Goal: Information Seeking & Learning: Learn about a topic

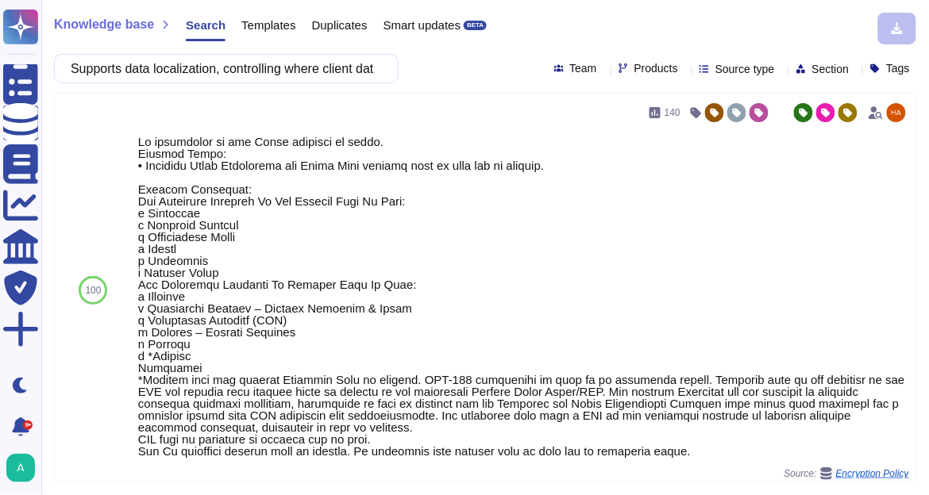
scroll to position [254, 0]
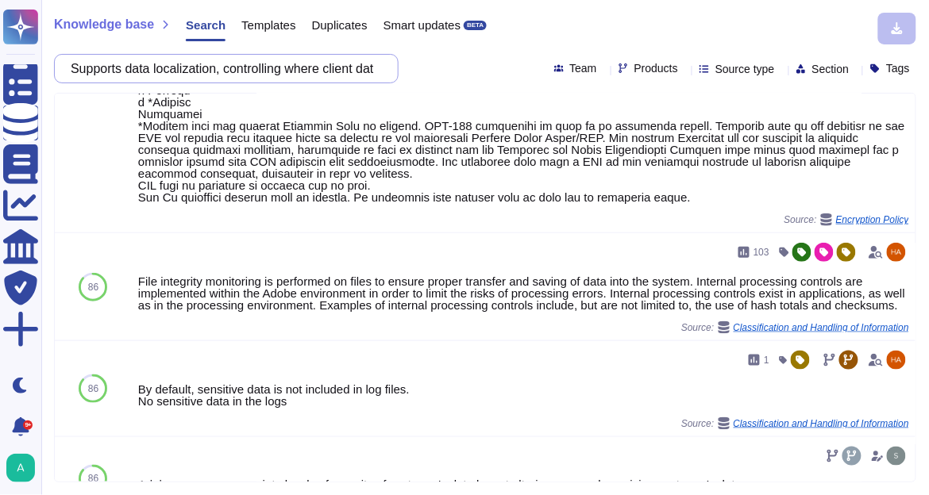
click at [279, 72] on input "Supports data localization, controlling where client data or security logs are …" at bounding box center [222, 69] width 319 height 28
paste input "Provides required data storage capacity, file types and locations. Supports pro…"
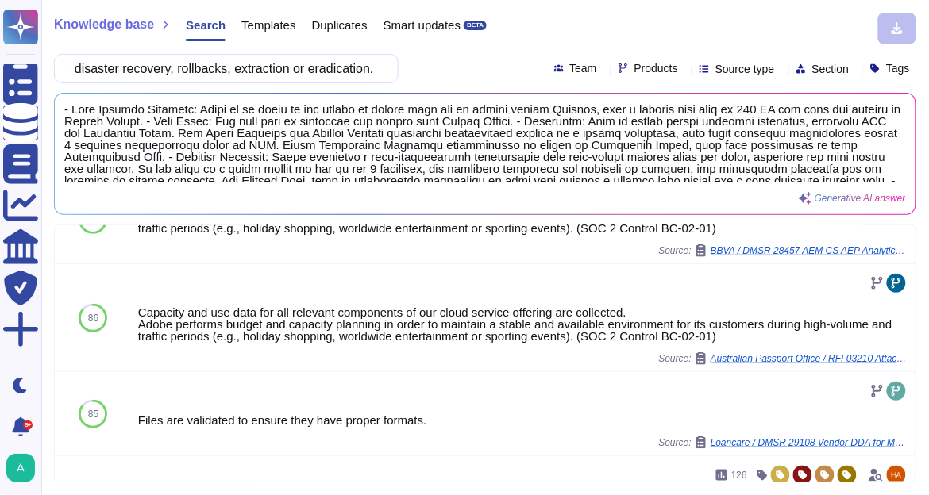
scroll to position [0, 0]
click at [142, 69] on input "Provides required data storage capacity, file types and locations. Supports pro…" at bounding box center [222, 69] width 319 height 28
paste input "Supports off-the-shelf localization such as insights, language and currency sup…"
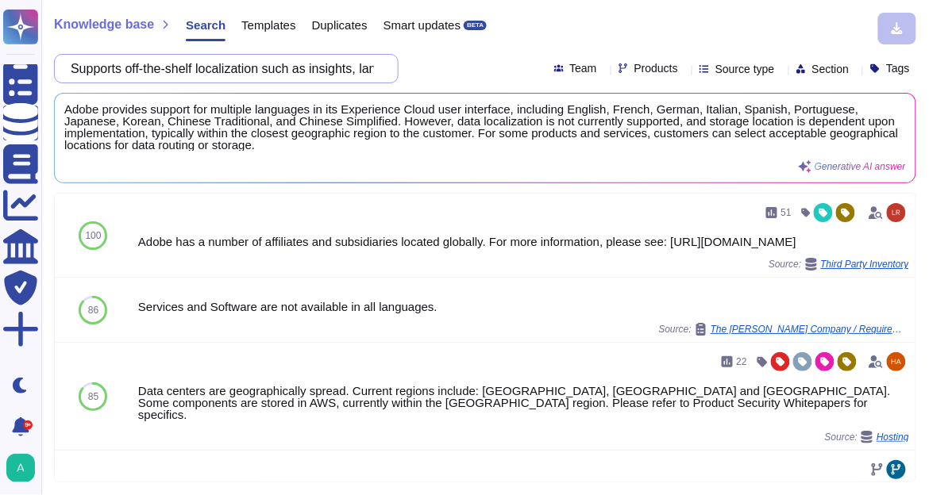
click at [243, 71] on input "Supports off-the-shelf localization such as insights, language and currency sup…" at bounding box center [222, 69] width 319 height 28
paste input "text"
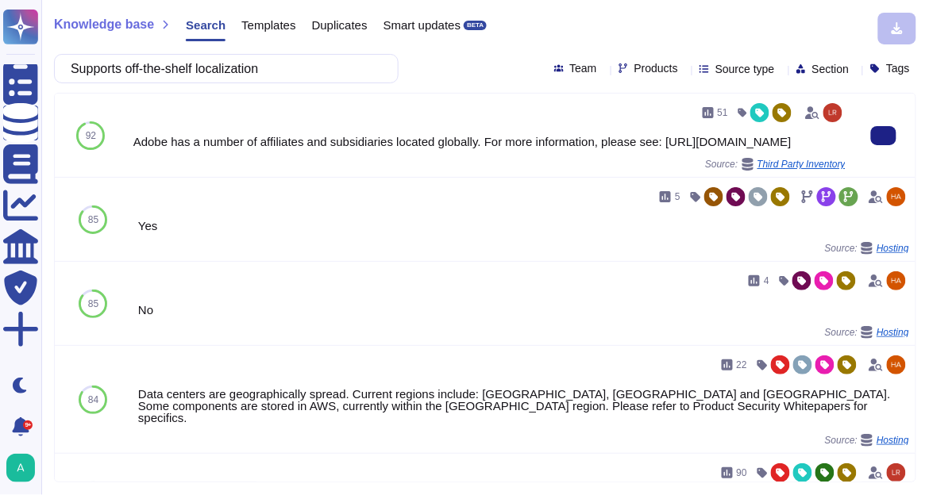
type input "Supports off-the-shelf localization"
drag, startPoint x: 280, startPoint y: 158, endPoint x: 663, endPoint y: 139, distance: 383.1
click at [663, 139] on div "Adobe has a number of affiliates and subsidiaries located globally. For more in…" at bounding box center [489, 142] width 712 height 12
copy div "[URL][DOMAIN_NAME]"
click at [340, 129] on div "51 Adobe has a number of affiliates and subsidiaries located globally. For more…" at bounding box center [489, 135] width 712 height 71
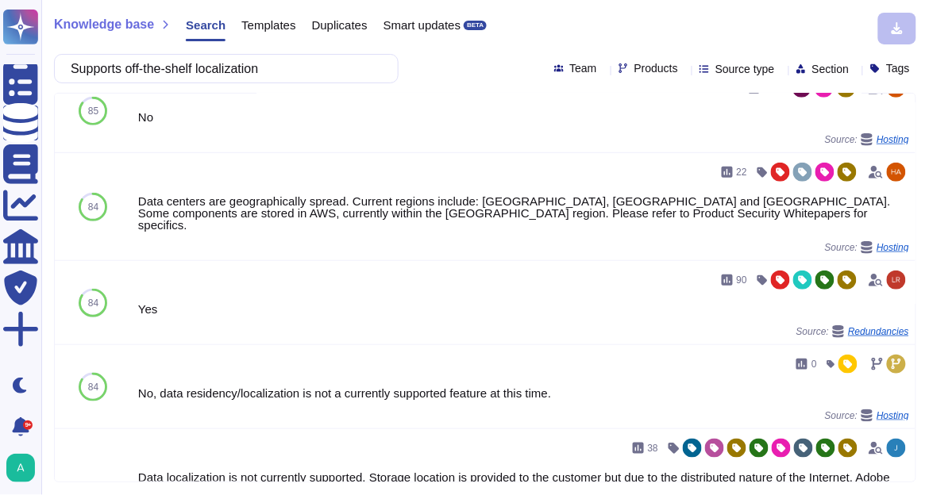
scroll to position [254, 0]
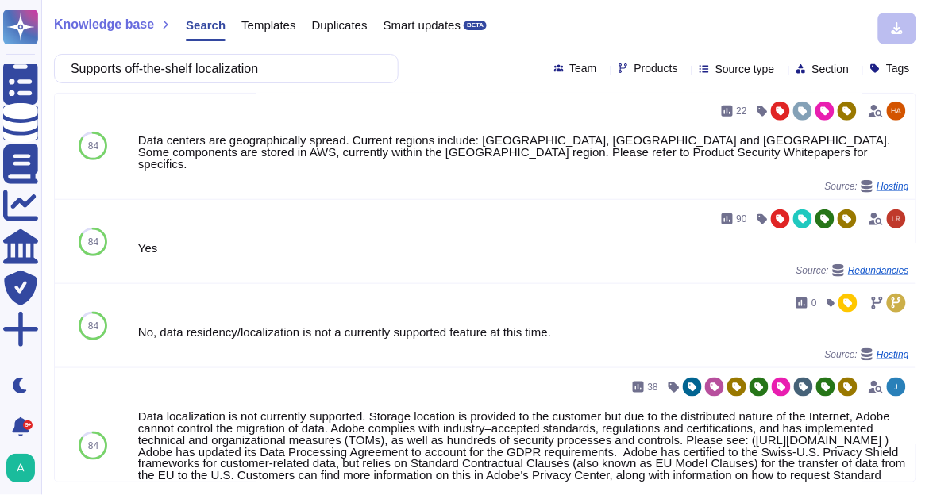
click at [855, 70] on icon at bounding box center [855, 70] width 0 height 0
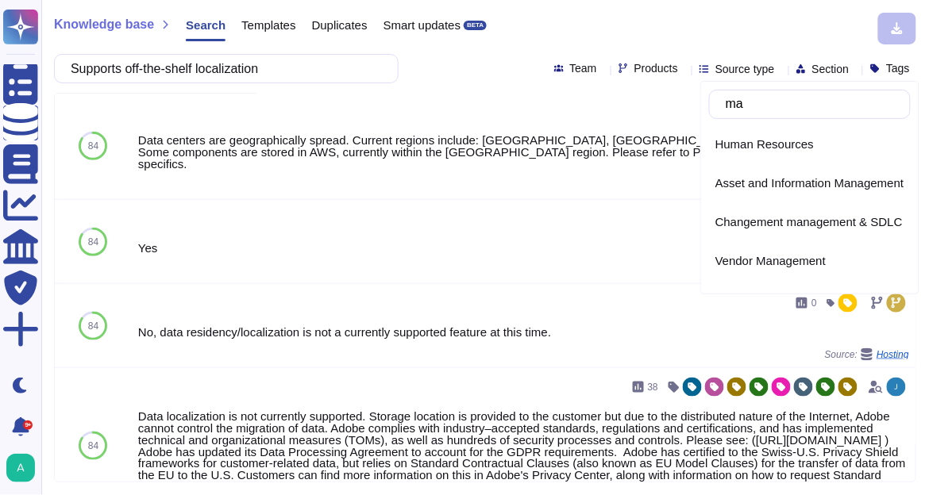
type input "ma"
click at [855, 70] on icon at bounding box center [855, 70] width 0 height 0
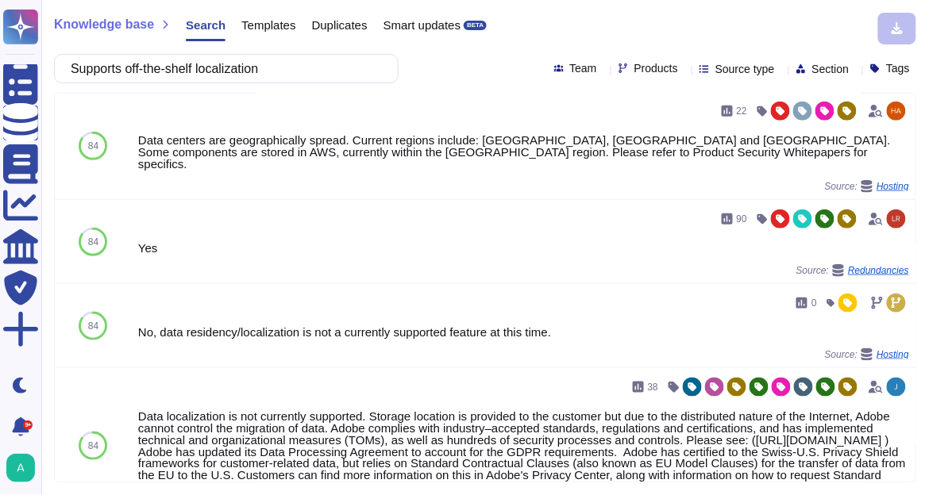
click at [684, 70] on icon at bounding box center [684, 70] width 0 height 0
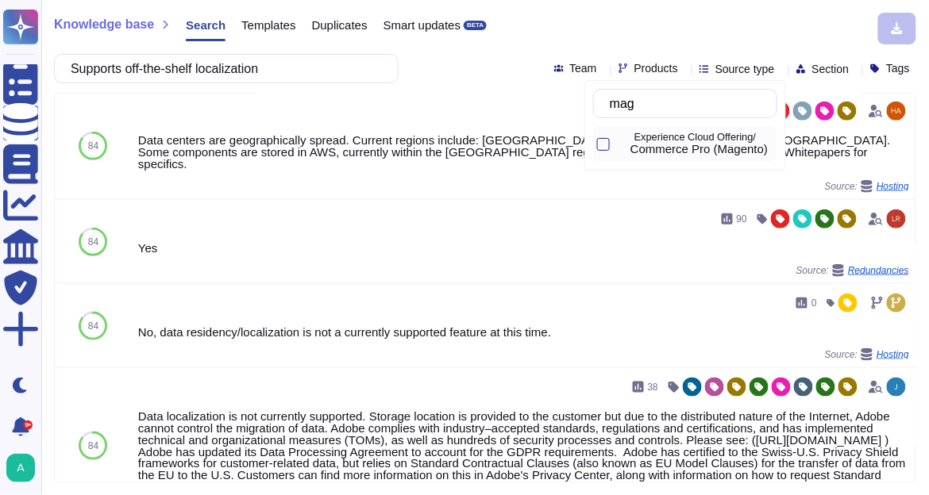
click at [621, 145] on icon at bounding box center [621, 145] width 0 height 0
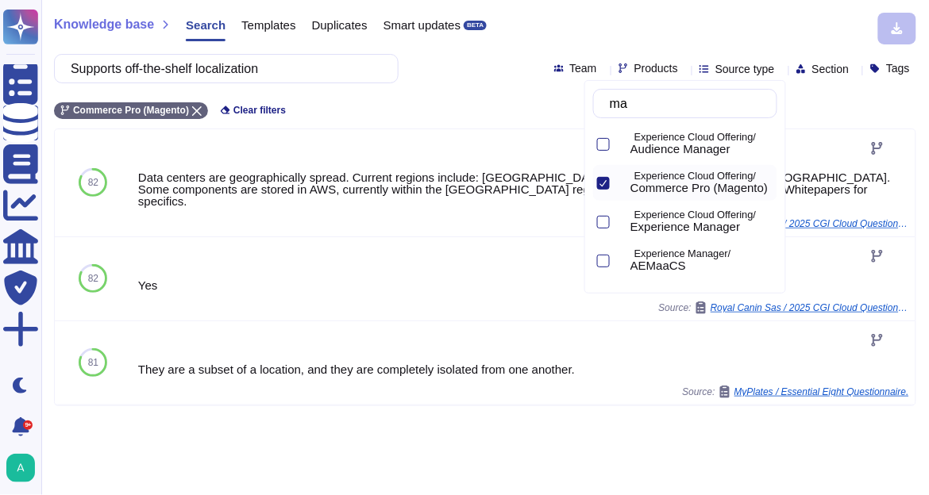
type input "m"
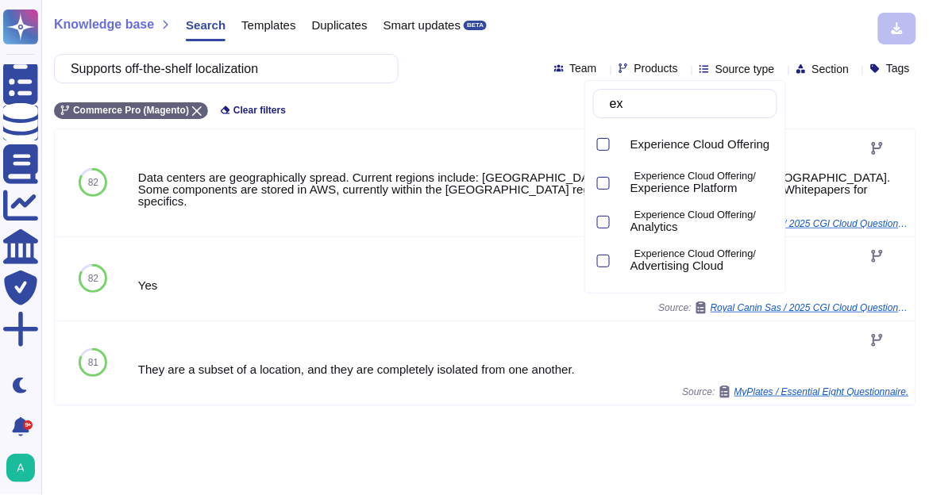
type input "exp"
click at [676, 141] on span "Experience Cloud Offering" at bounding box center [700, 144] width 140 height 14
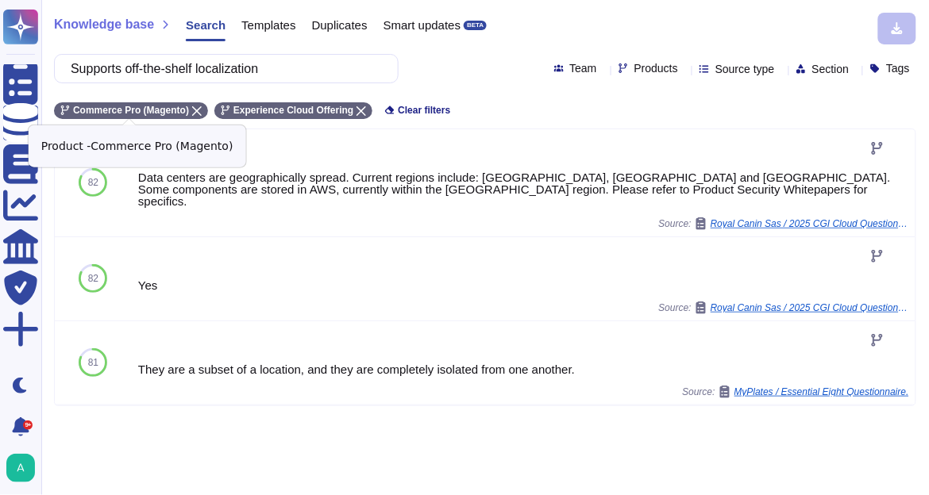
click at [195, 109] on icon at bounding box center [197, 111] width 10 height 10
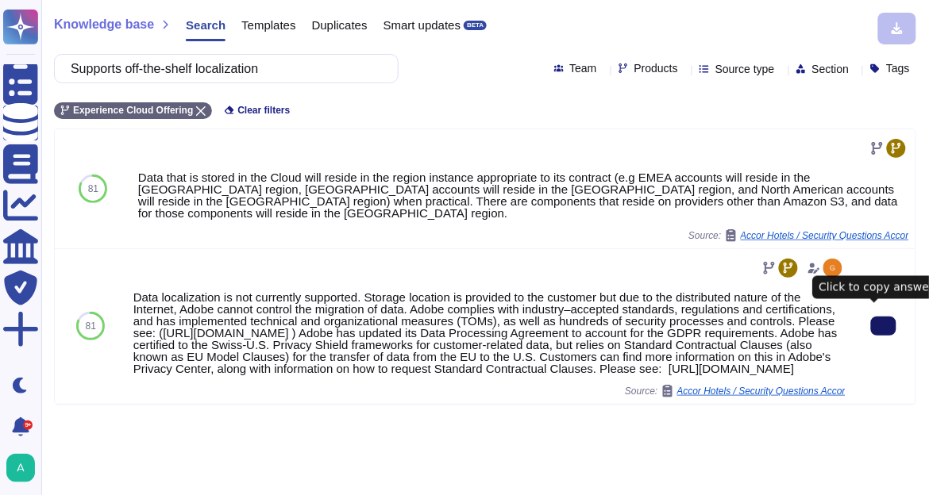
click at [883, 326] on icon at bounding box center [883, 326] width 0 height 0
